Goal: Use online tool/utility: Utilize a website feature to perform a specific function

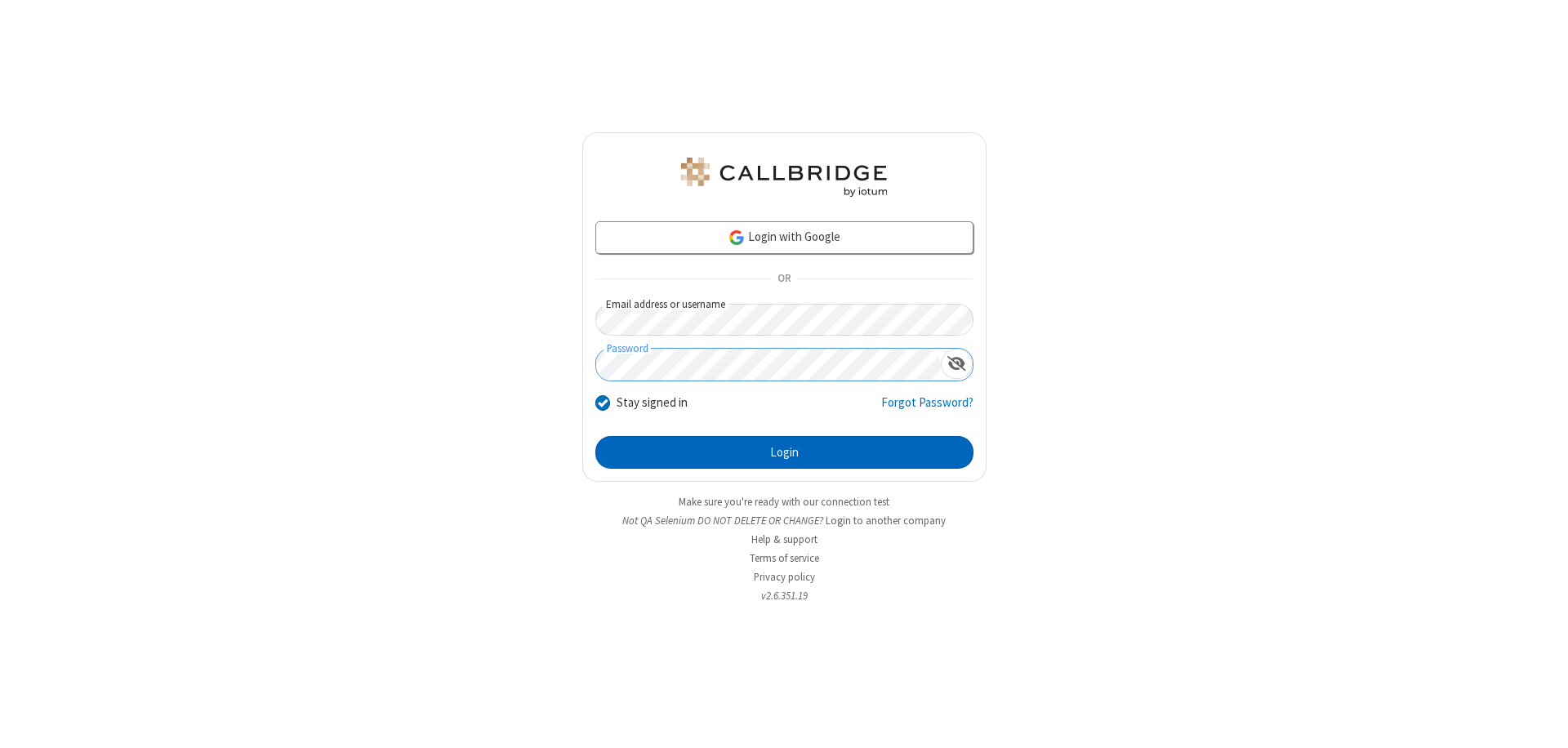
click at [784, 452] on button "Login" at bounding box center [784, 452] width 378 height 33
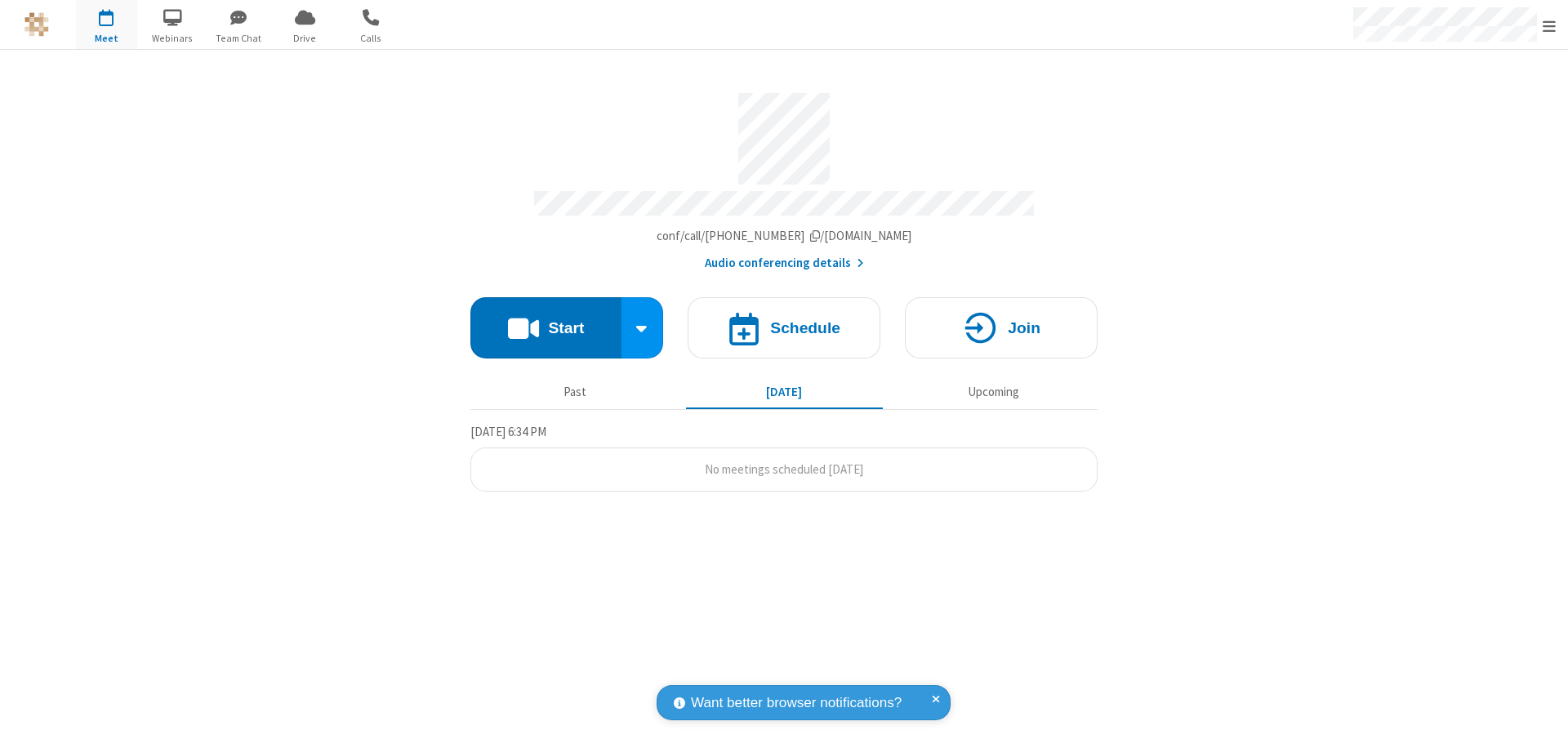
click at [546, 320] on button "Start" at bounding box center [545, 327] width 151 height 61
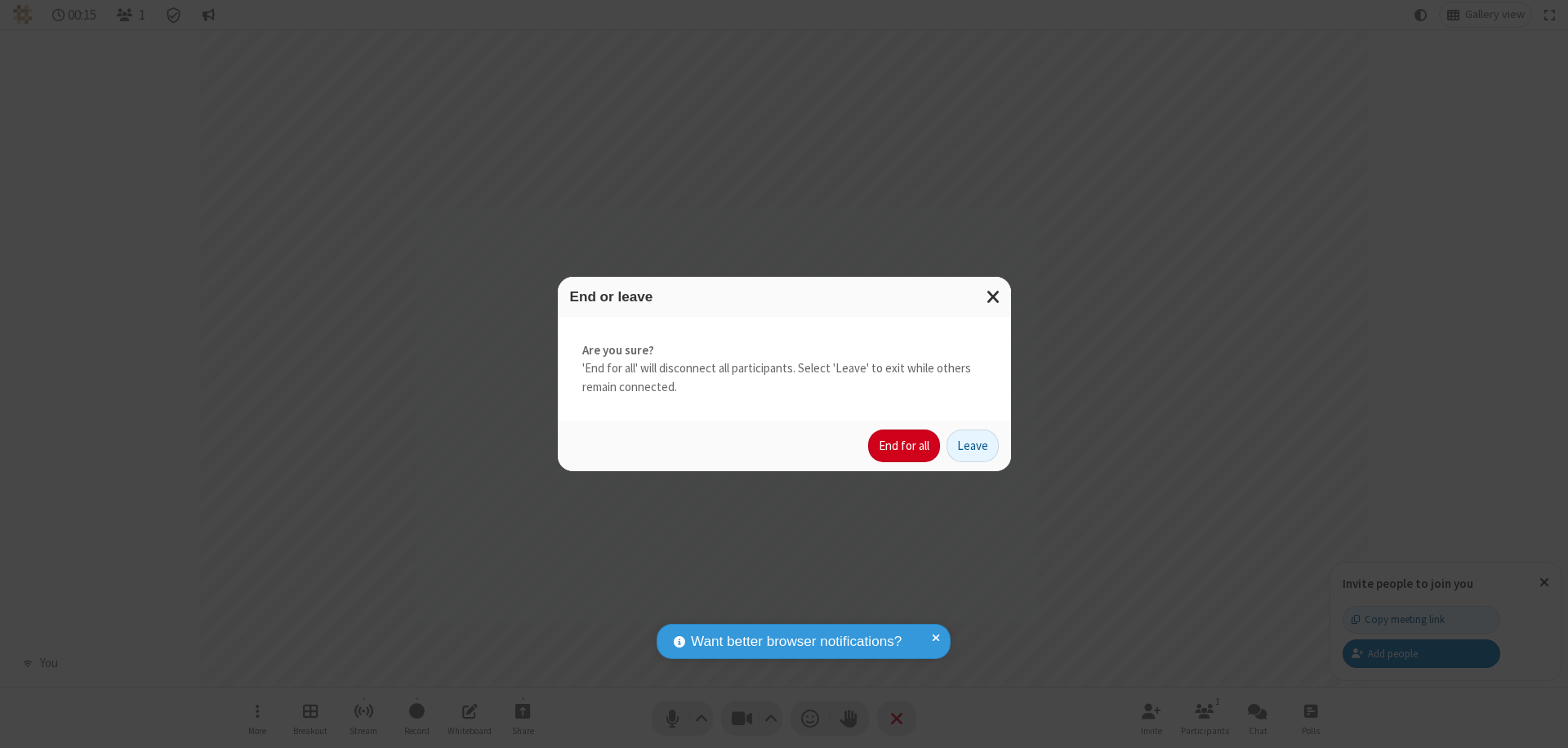
click at [905, 446] on button "End for all" at bounding box center [904, 445] width 72 height 33
